Goal: Transaction & Acquisition: Purchase product/service

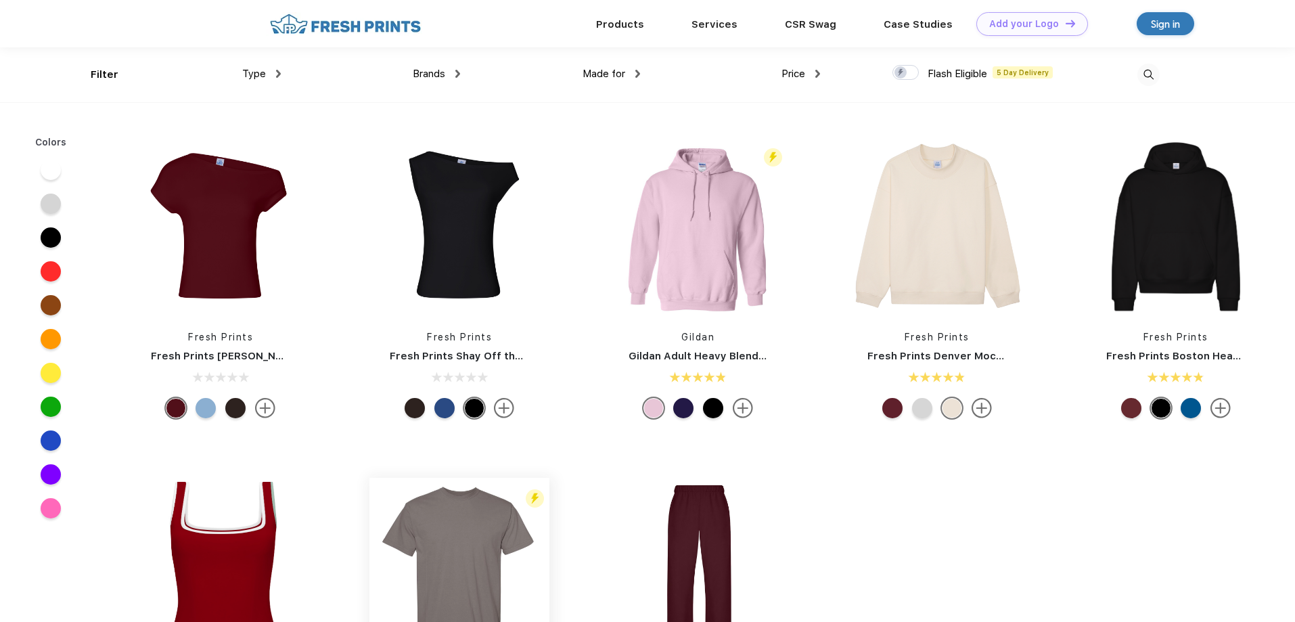
scroll to position [1, 0]
click at [723, 231] on img at bounding box center [698, 226] width 180 height 180
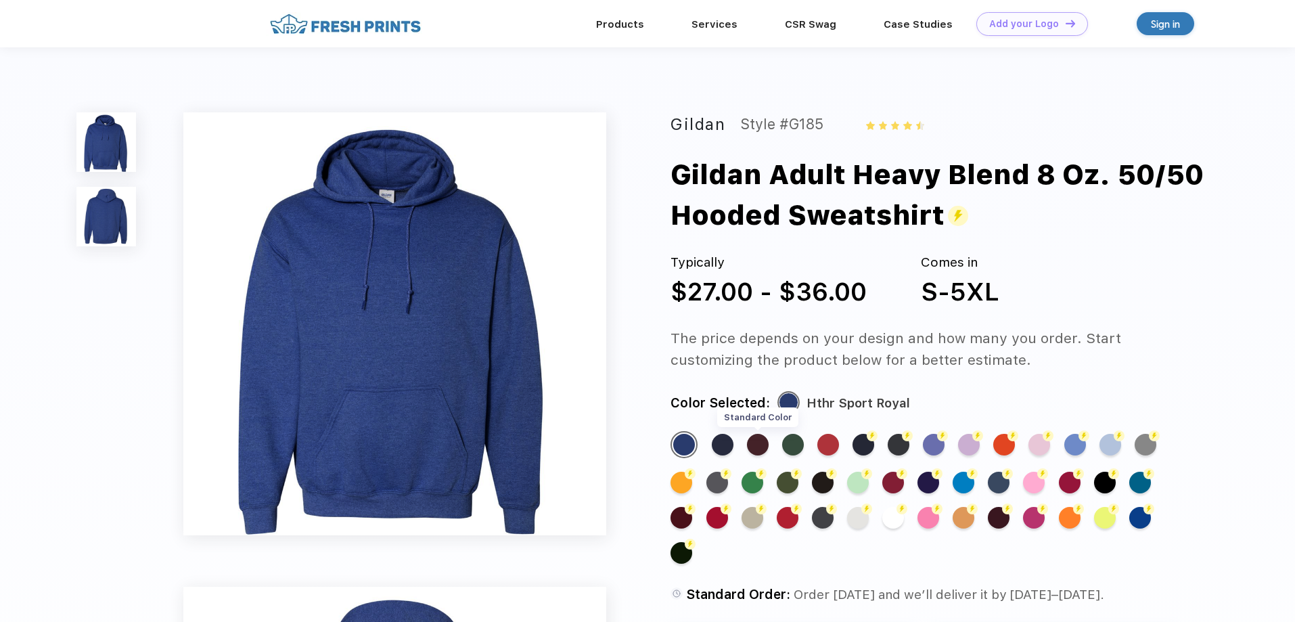
click at [753, 437] on div "Standard Color" at bounding box center [758, 445] width 22 height 22
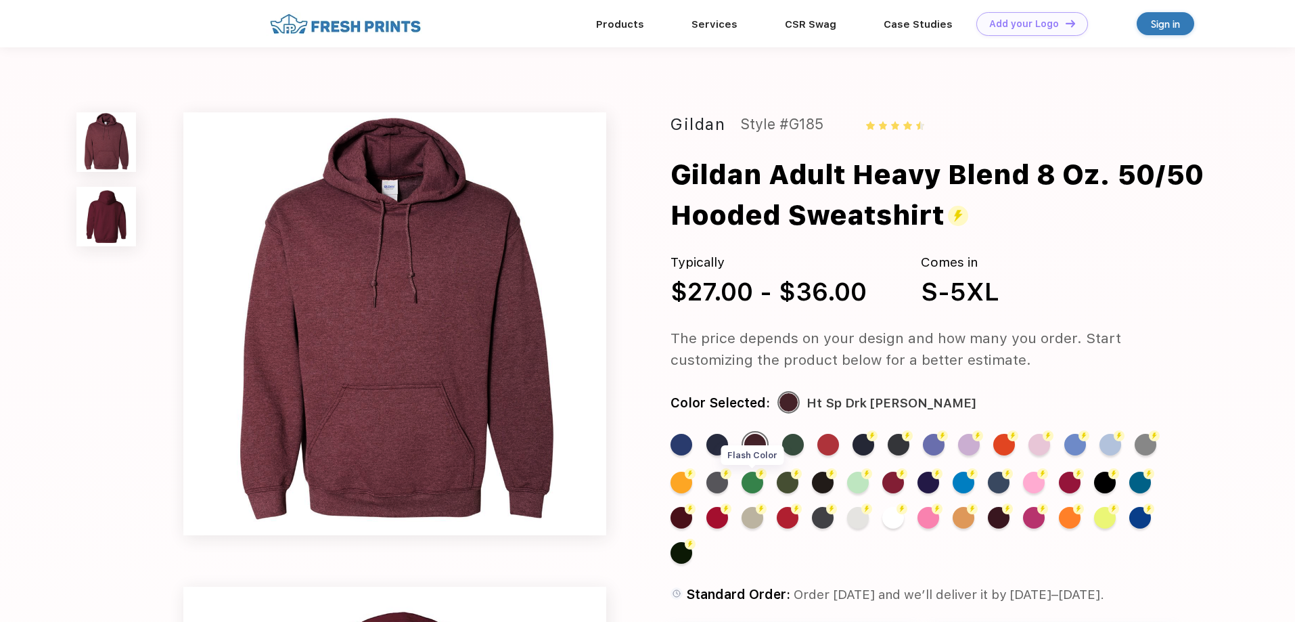
click at [750, 482] on div "Flash Color" at bounding box center [753, 483] width 22 height 22
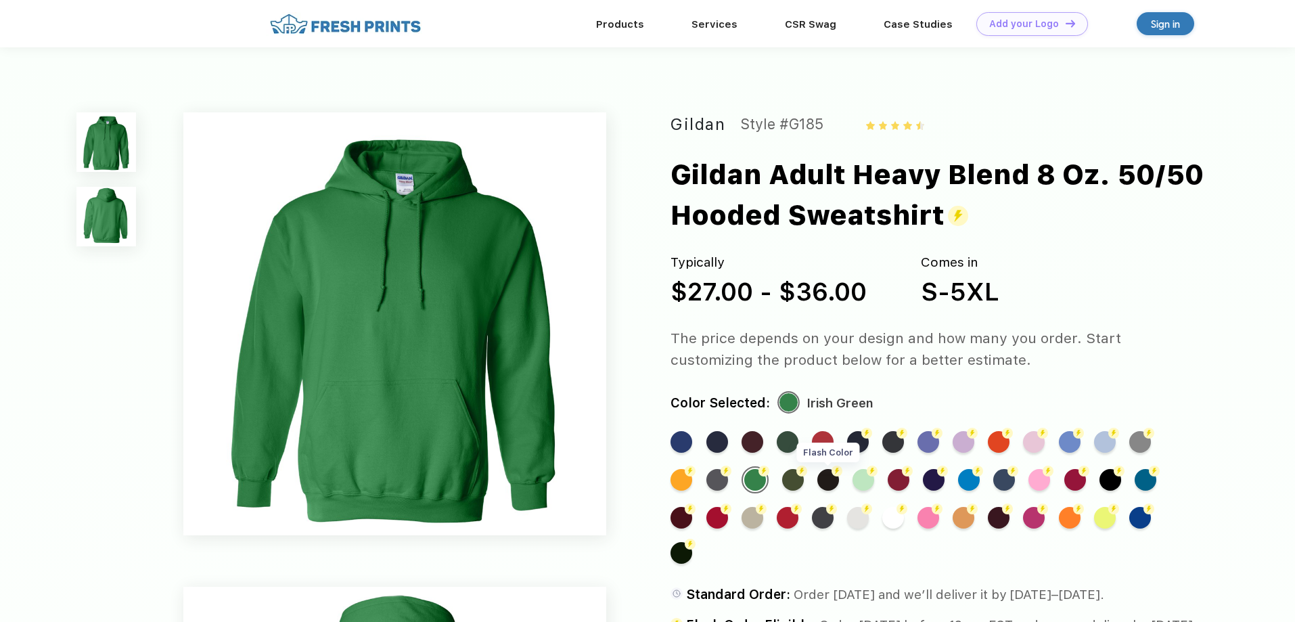
click at [823, 478] on div "Flash Color" at bounding box center [828, 480] width 22 height 22
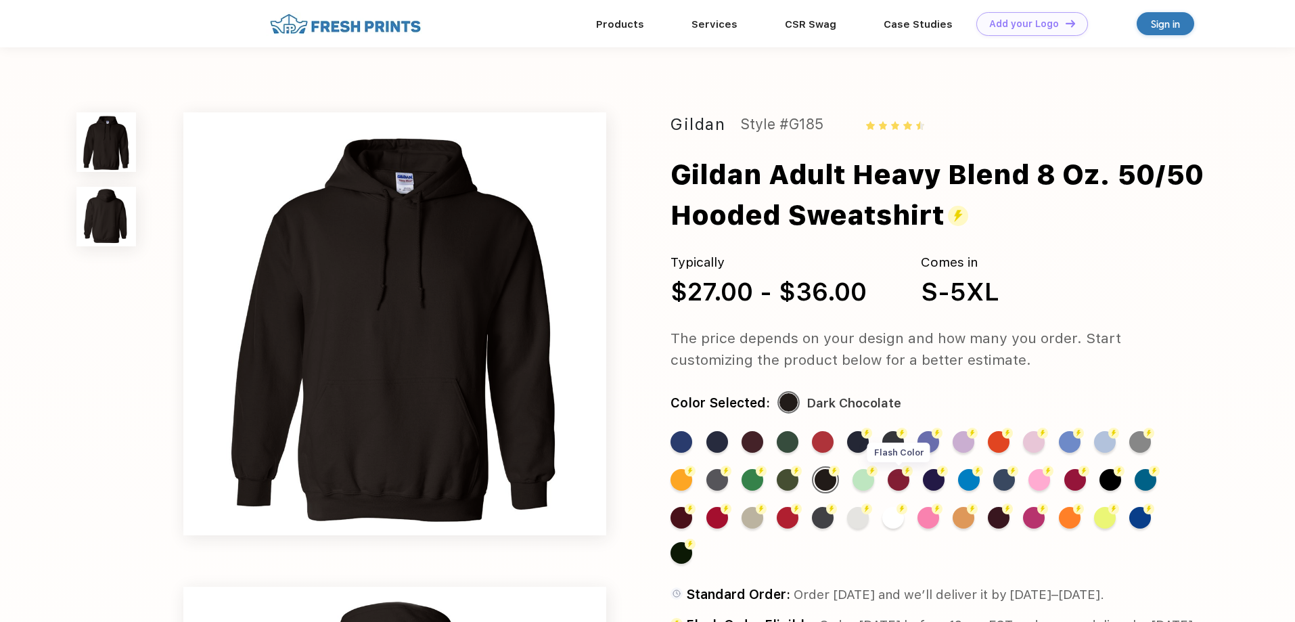
click at [901, 480] on div "Flash Color" at bounding box center [899, 480] width 22 height 22
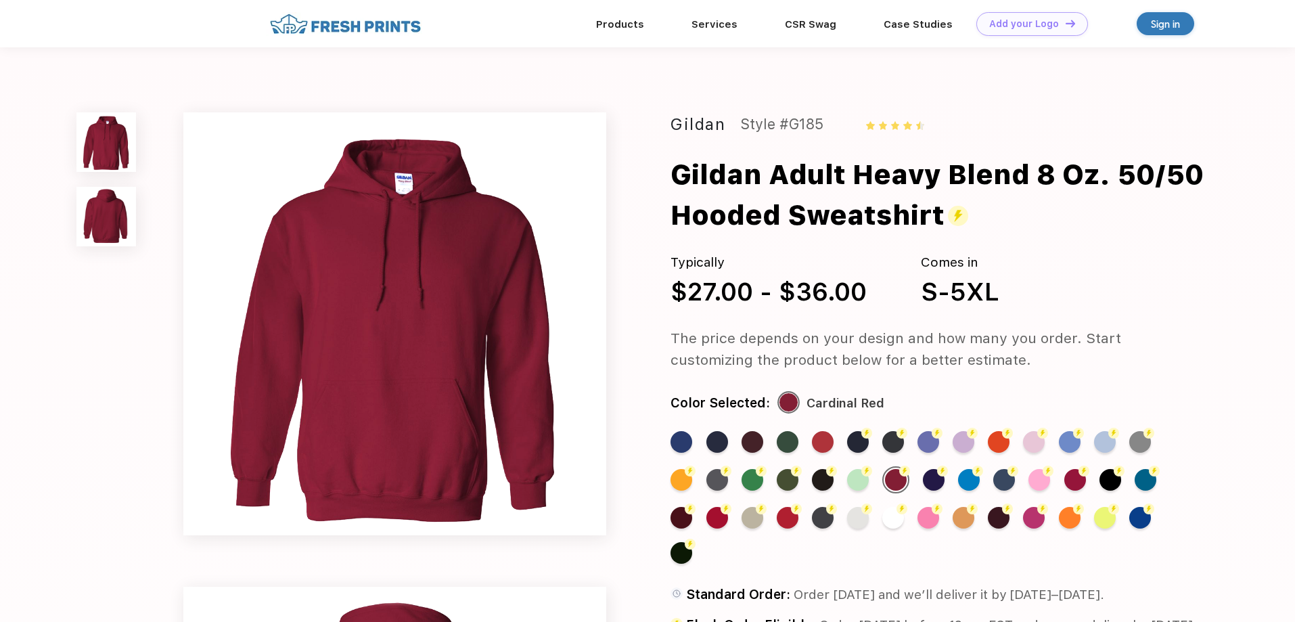
click at [840, 484] on div "Standard Color Standard Color Standard Color Standard Color Standard Color Flas…" at bounding box center [921, 504] width 502 height 146
click at [832, 484] on div "Flash Color" at bounding box center [823, 480] width 22 height 22
